Goal: Task Accomplishment & Management: Manage account settings

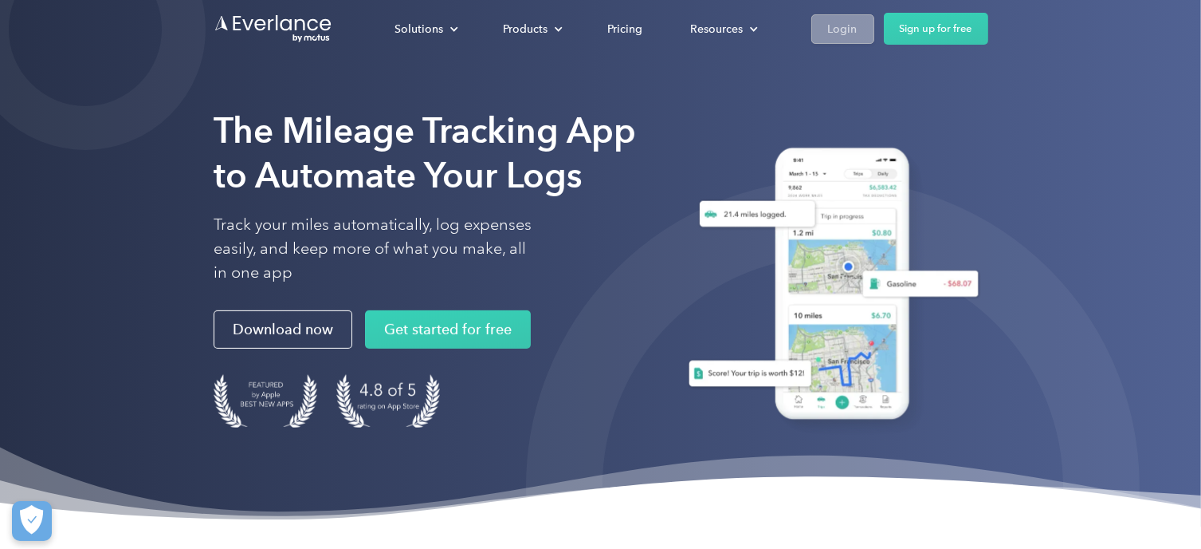
click at [842, 28] on div "Login" at bounding box center [842, 29] width 29 height 20
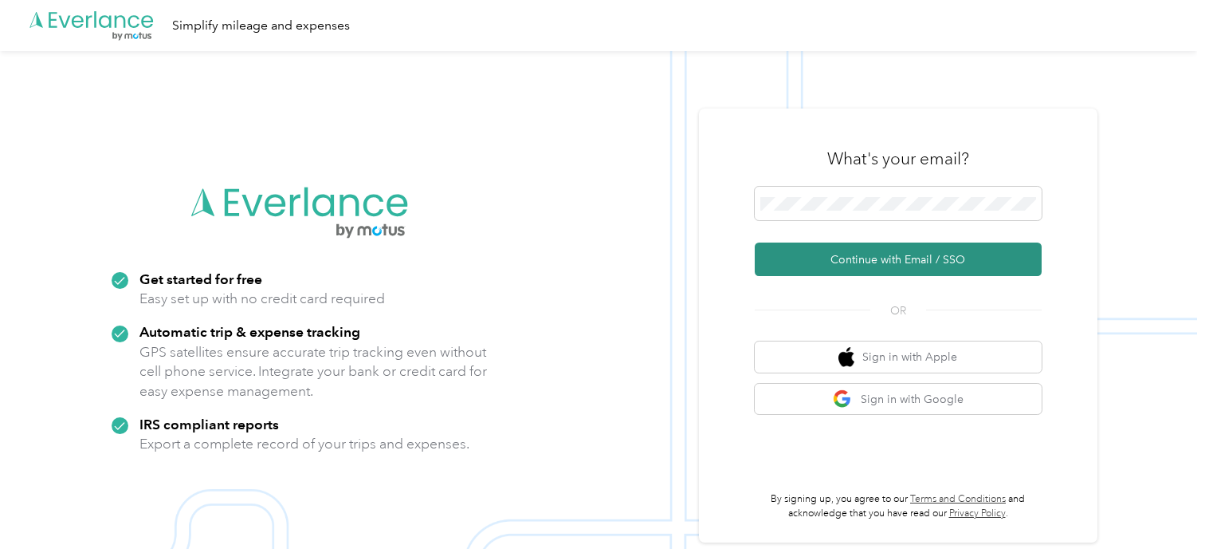
click at [895, 257] on button "Continue with Email / SSO" at bounding box center [898, 258] width 287 height 33
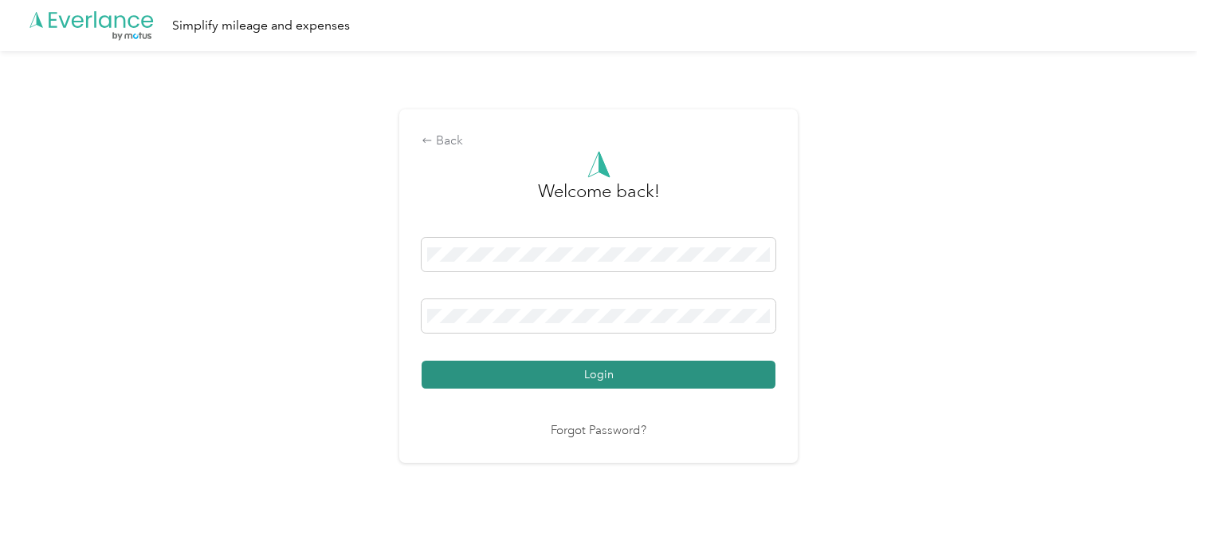
click at [501, 374] on button "Login" at bounding box center [599, 374] width 354 height 28
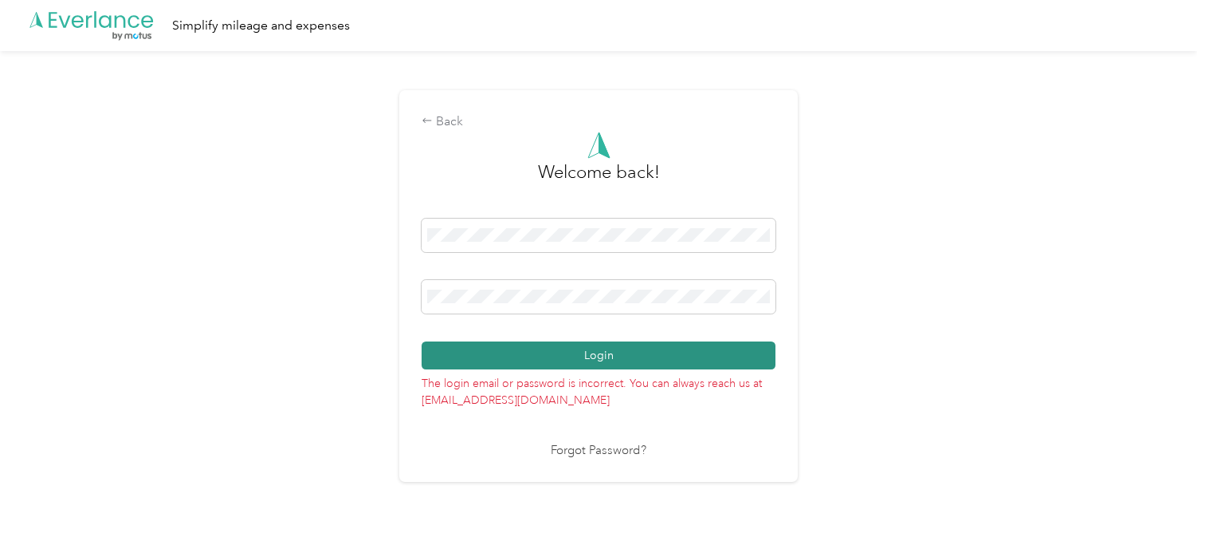
click at [541, 355] on button "Login" at bounding box center [599, 355] width 354 height 28
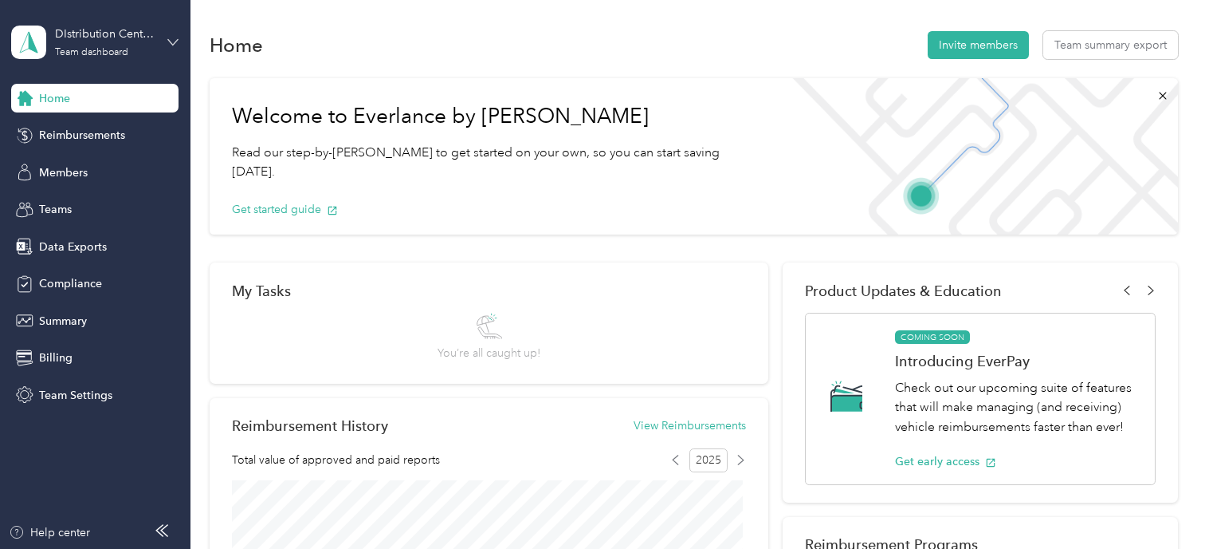
click at [169, 45] on icon at bounding box center [172, 42] width 11 height 11
click at [88, 167] on div "Personal dashboard" at bounding box center [179, 160] width 313 height 28
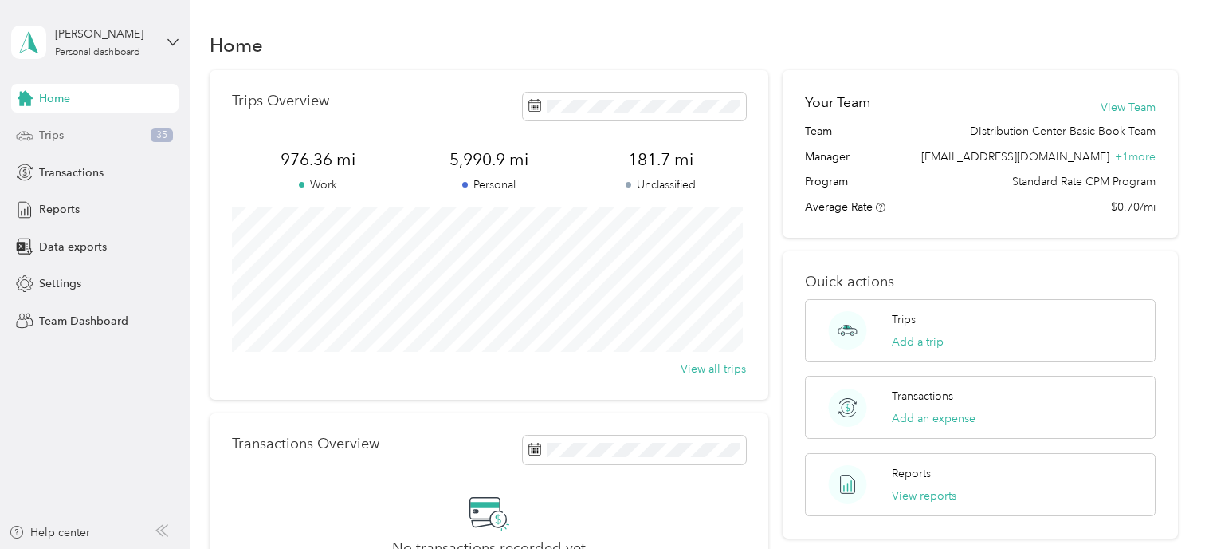
click at [48, 132] on span "Trips" at bounding box center [51, 135] width 25 height 17
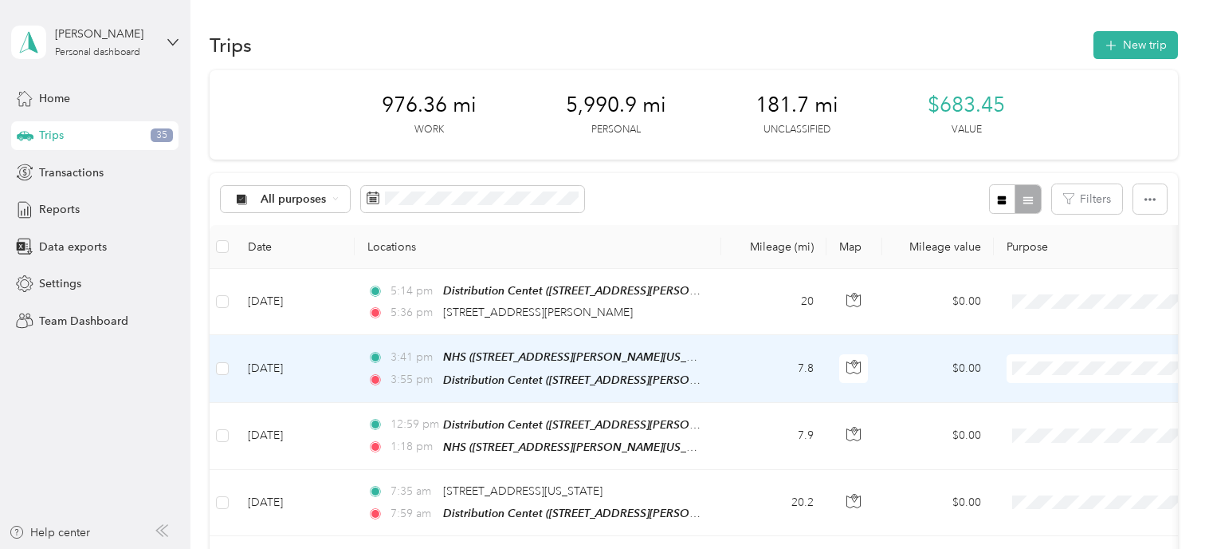
scroll to position [80, 0]
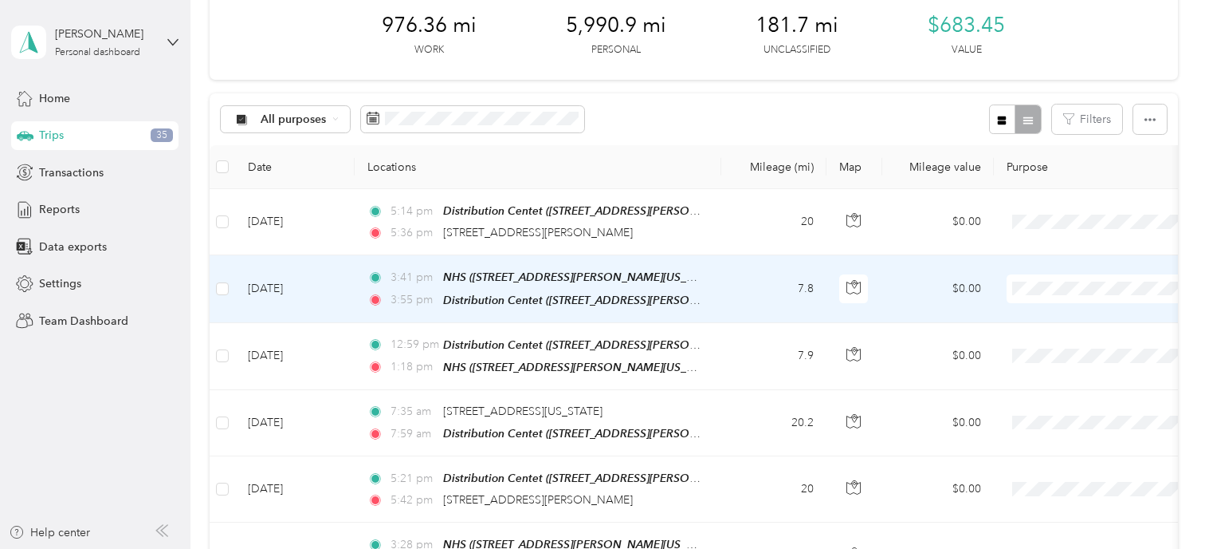
click at [1058, 312] on span "NISD" at bounding box center [1120, 316] width 147 height 17
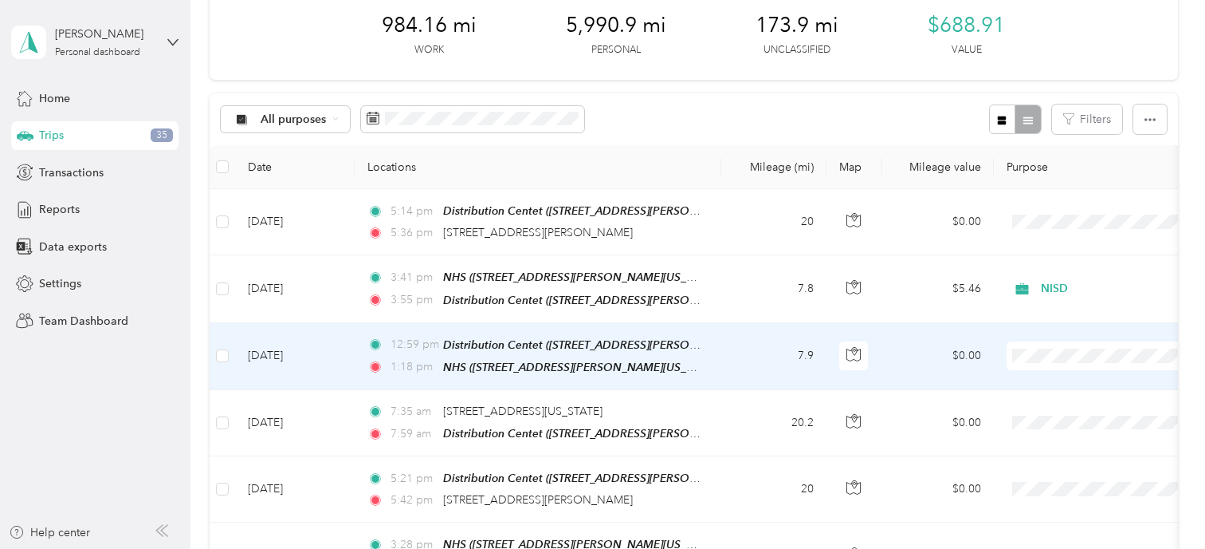
click at [1056, 379] on span "NISD" at bounding box center [1120, 372] width 147 height 17
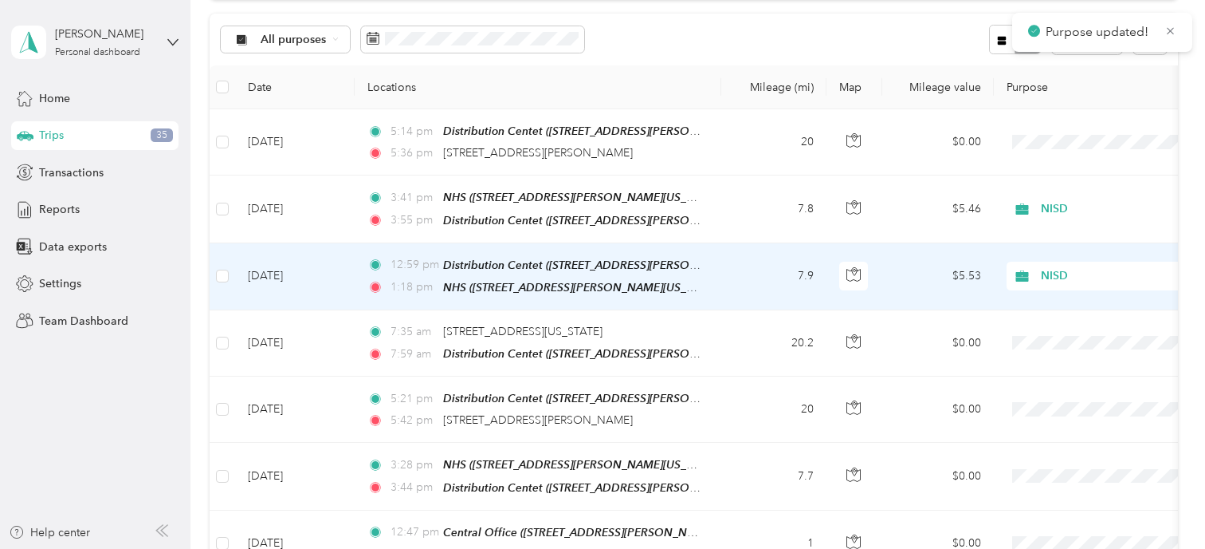
scroll to position [239, 0]
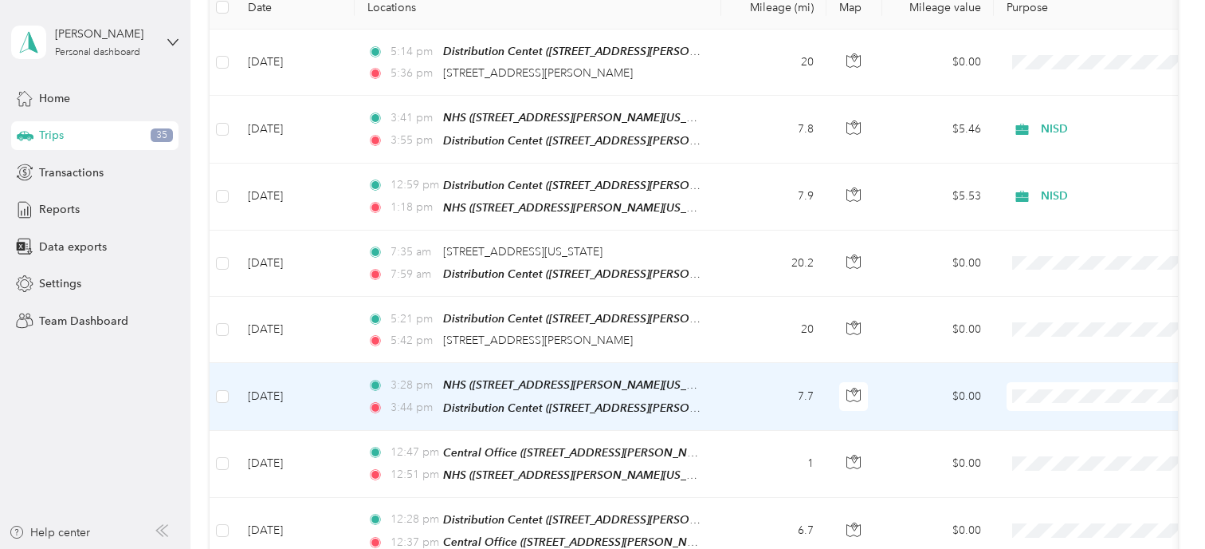
click at [1059, 417] on span "NISD" at bounding box center [1120, 409] width 147 height 17
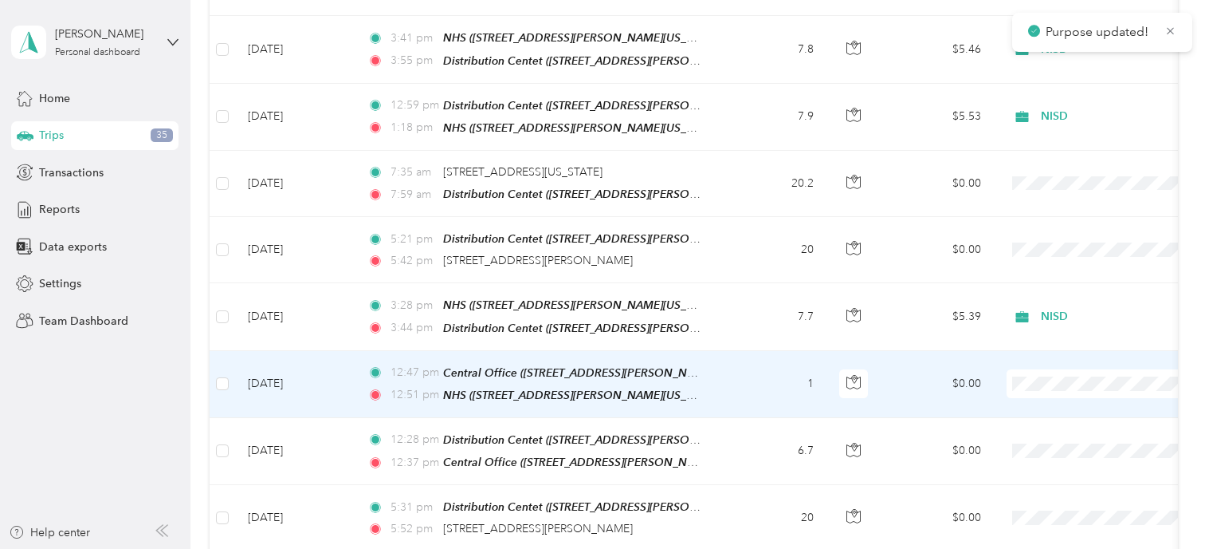
scroll to position [399, 0]
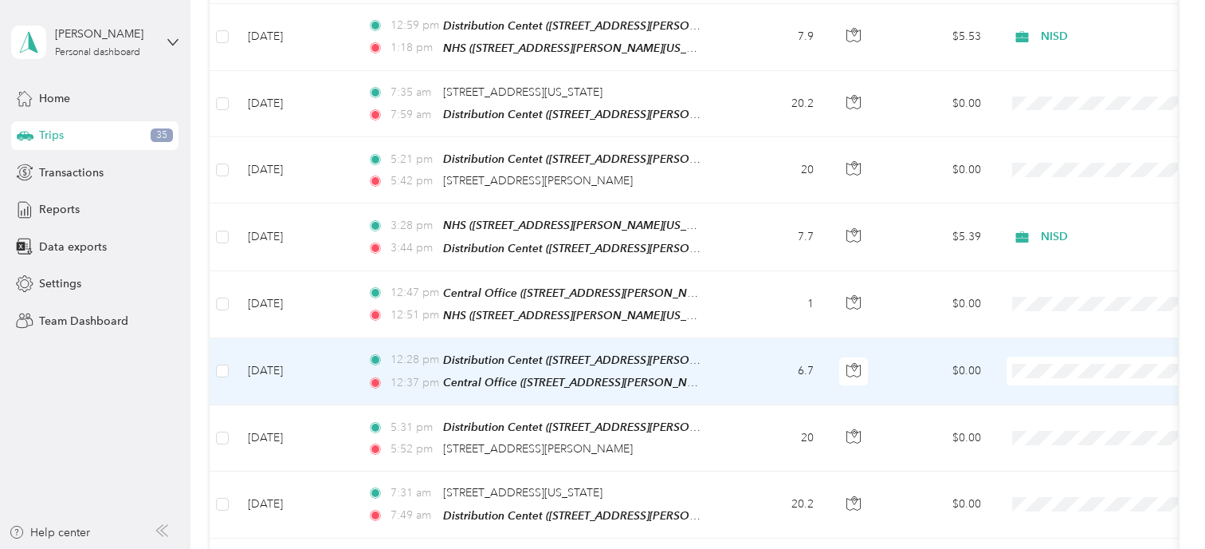
click at [1043, 388] on span "NISD" at bounding box center [1106, 389] width 175 height 17
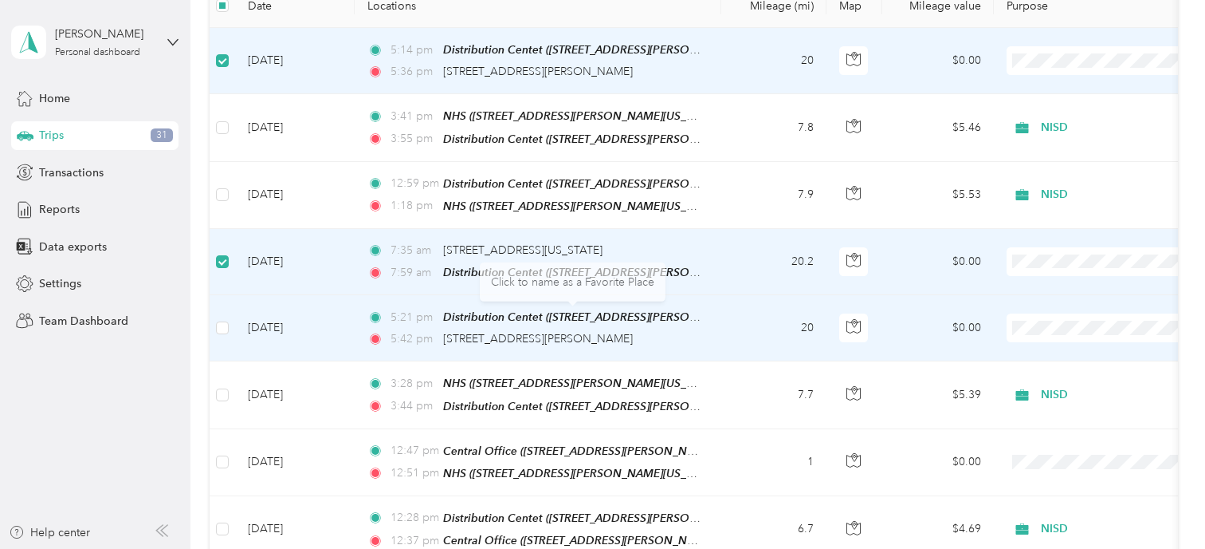
scroll to position [319, 0]
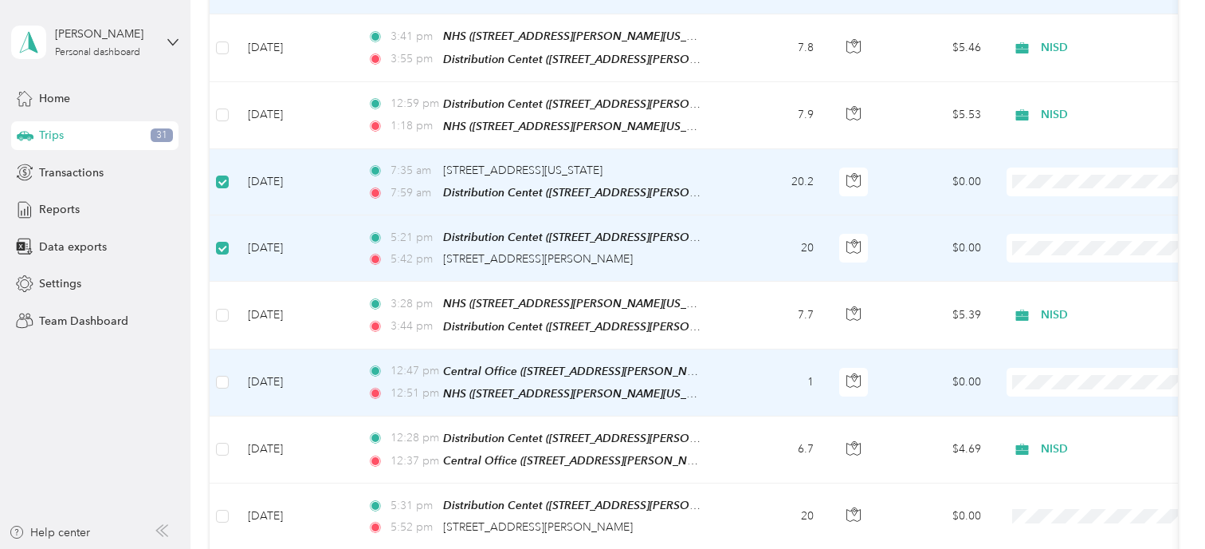
click at [1072, 404] on li "NISD" at bounding box center [1107, 400] width 198 height 28
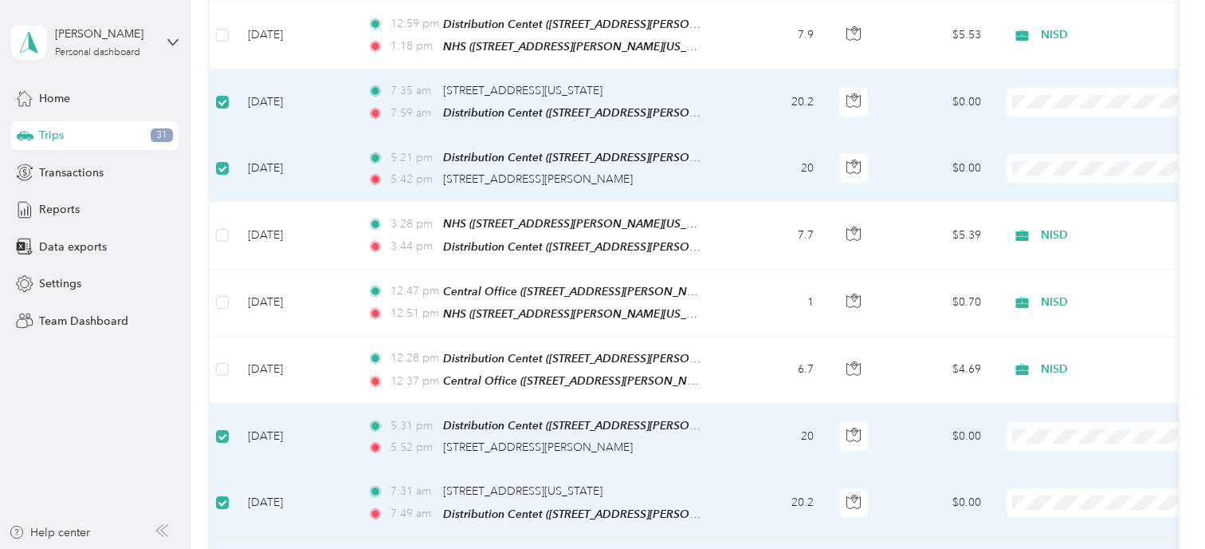
scroll to position [0, 0]
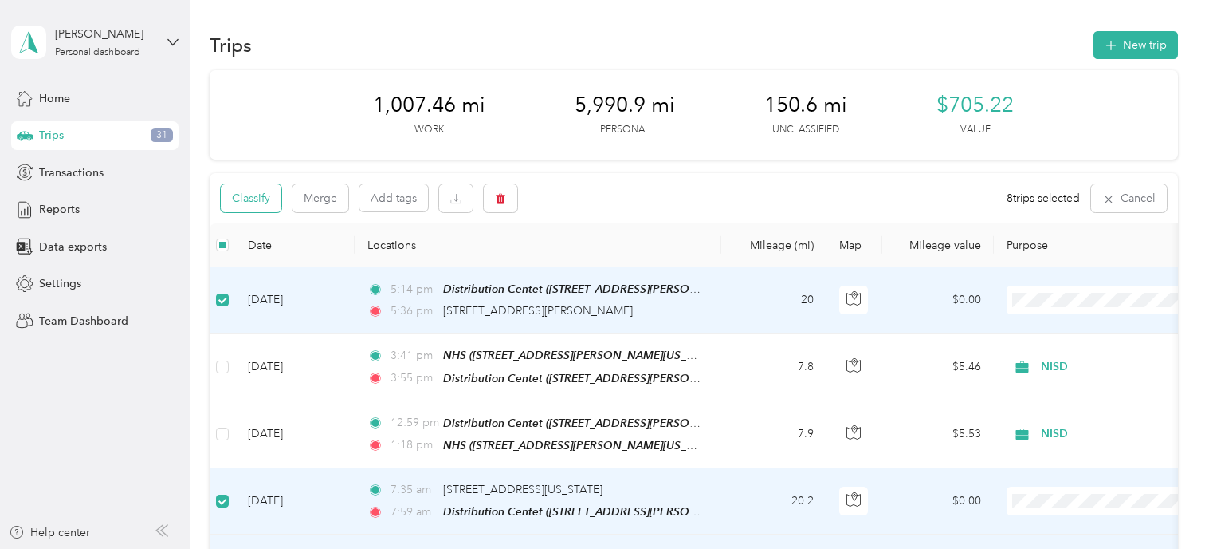
click at [249, 205] on button "Classify" at bounding box center [251, 198] width 61 height 28
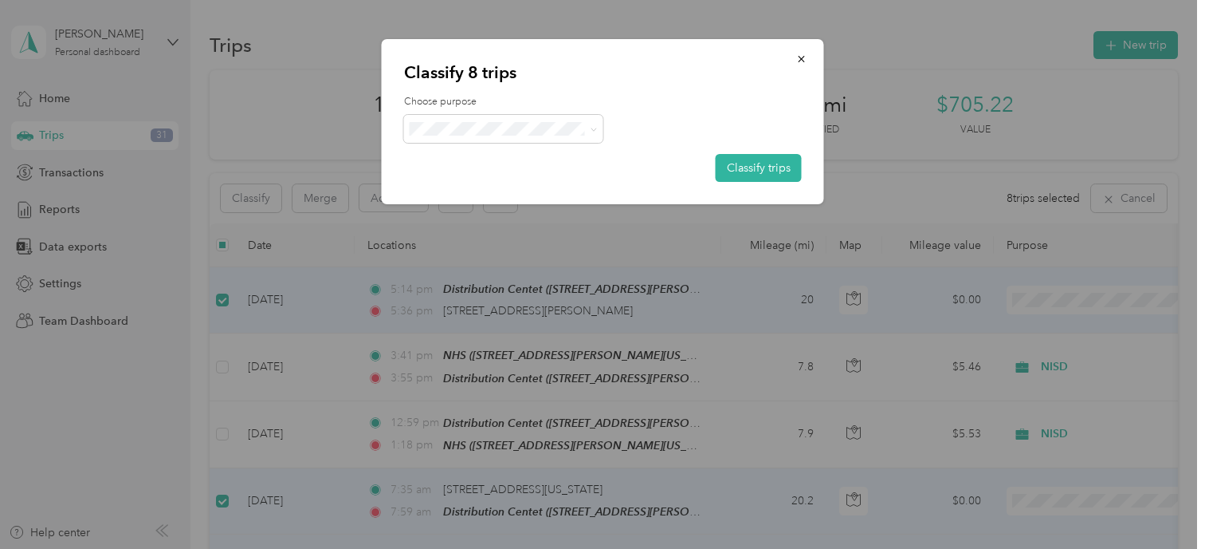
click at [462, 184] on span "Personal" at bounding box center [517, 183] width 148 height 17
click at [772, 168] on button "Classify trips" at bounding box center [759, 168] width 86 height 28
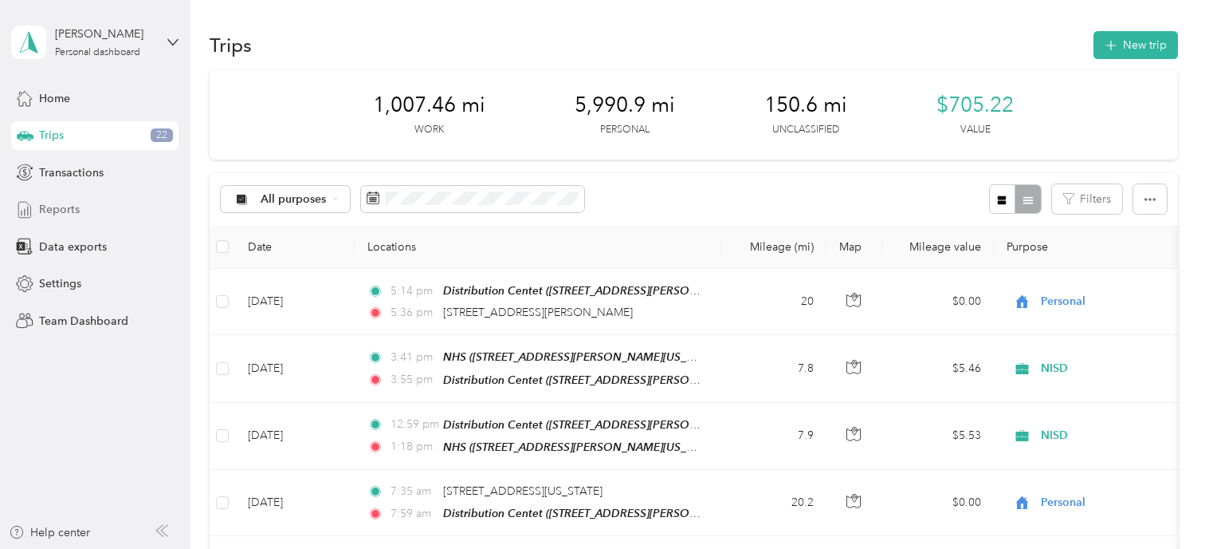
click at [57, 206] on span "Reports" at bounding box center [59, 209] width 41 height 17
